Goal: Task Accomplishment & Management: Complete application form

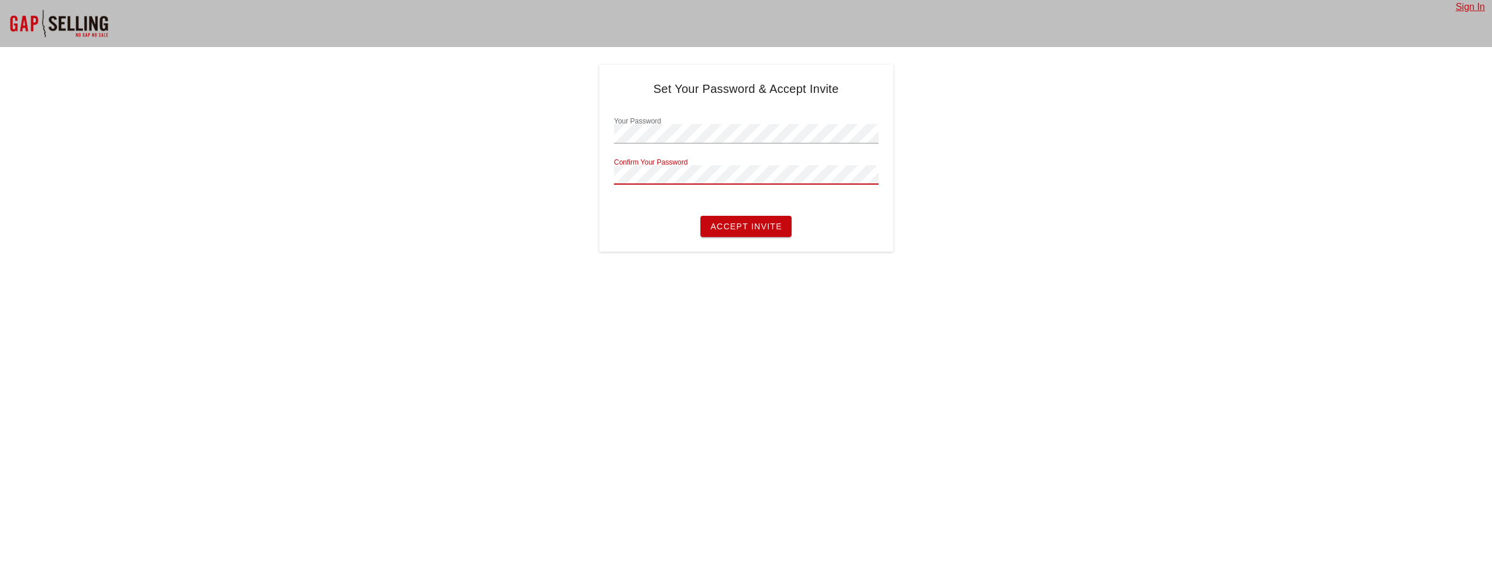
click at [726, 226] on span "Accept Invite" at bounding box center [746, 226] width 72 height 9
click at [725, 220] on button "Accept Invite" at bounding box center [746, 226] width 91 height 21
click at [763, 234] on button "Accept Invite" at bounding box center [746, 226] width 91 height 21
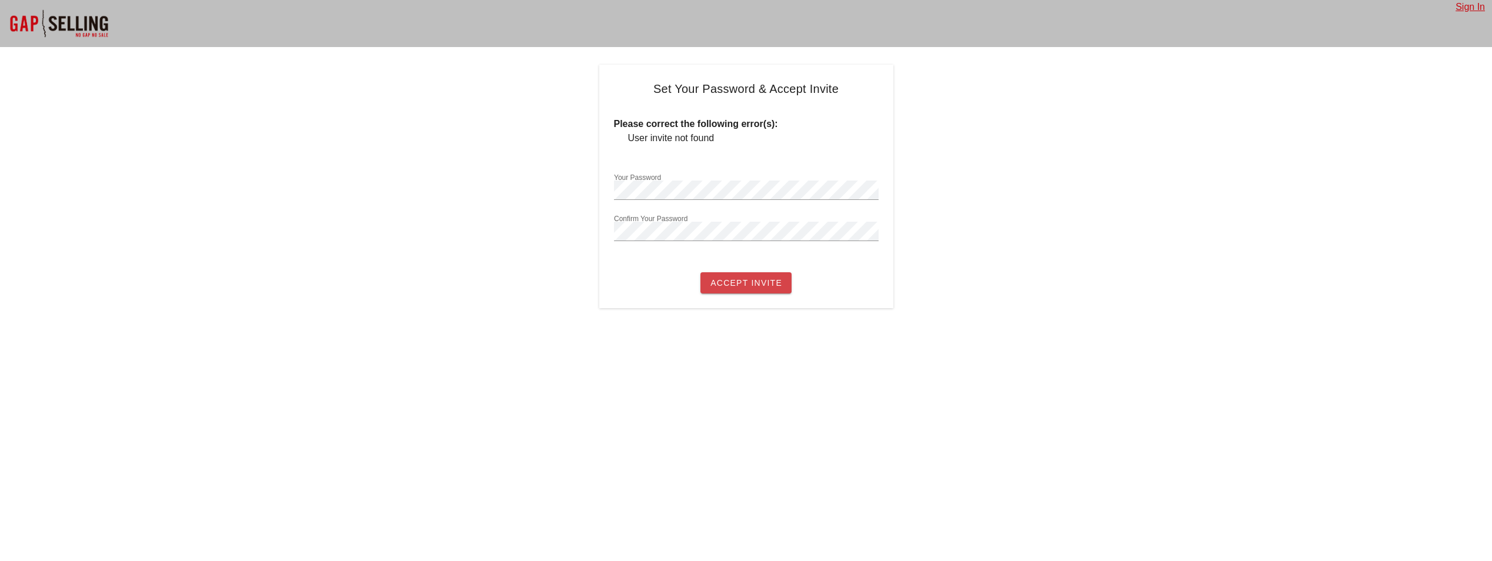
click at [762, 274] on button "Accept Invite" at bounding box center [746, 282] width 91 height 21
